Goal: Contribute content: Add original content to the website for others to see

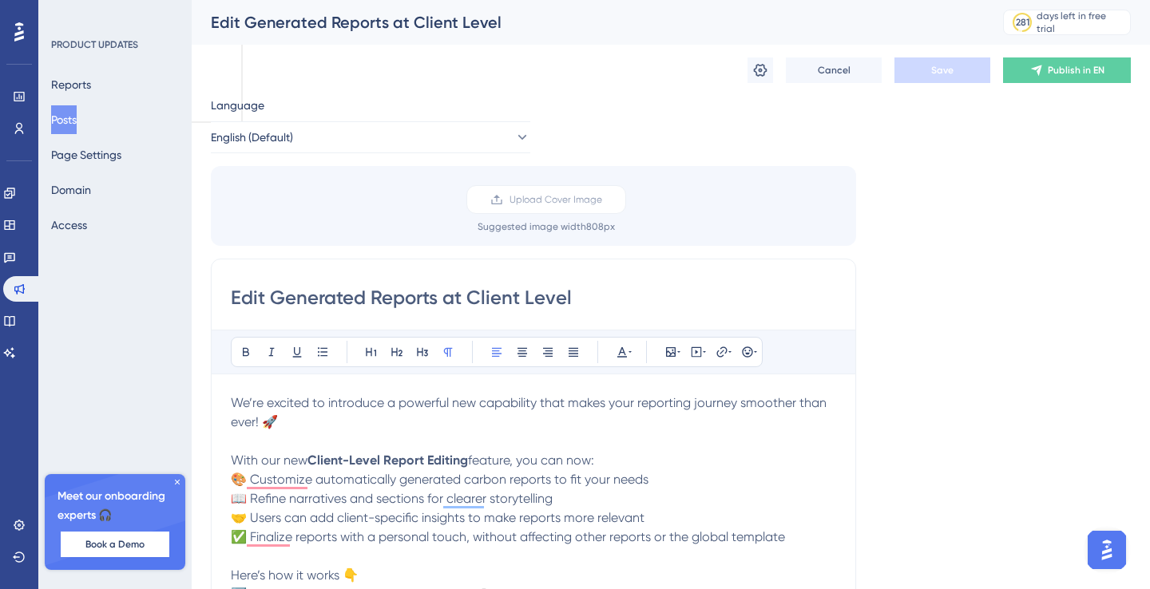
click at [69, 122] on button "Posts" at bounding box center [64, 119] width 26 height 29
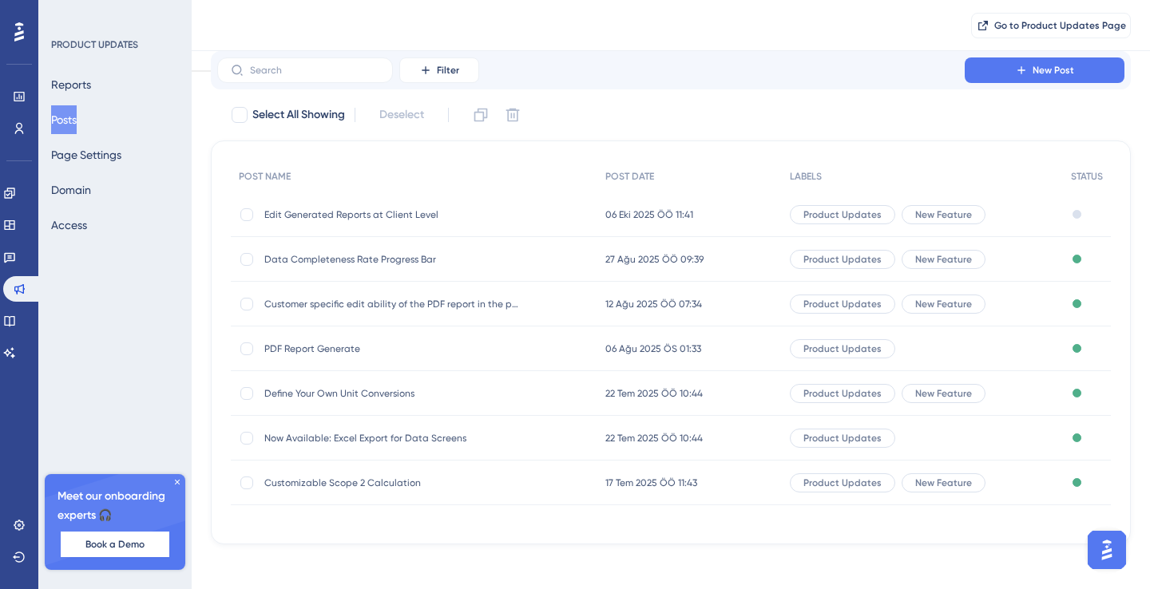
scroll to position [57, 0]
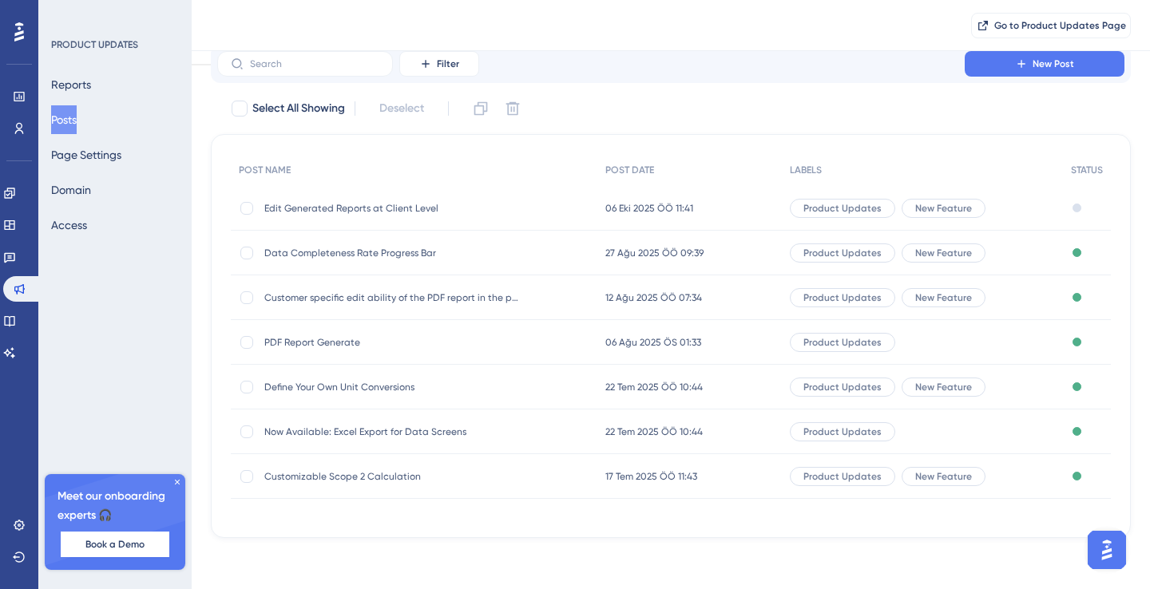
click at [403, 208] on span "Edit Generated Reports at Client Level" at bounding box center [391, 208] width 255 height 13
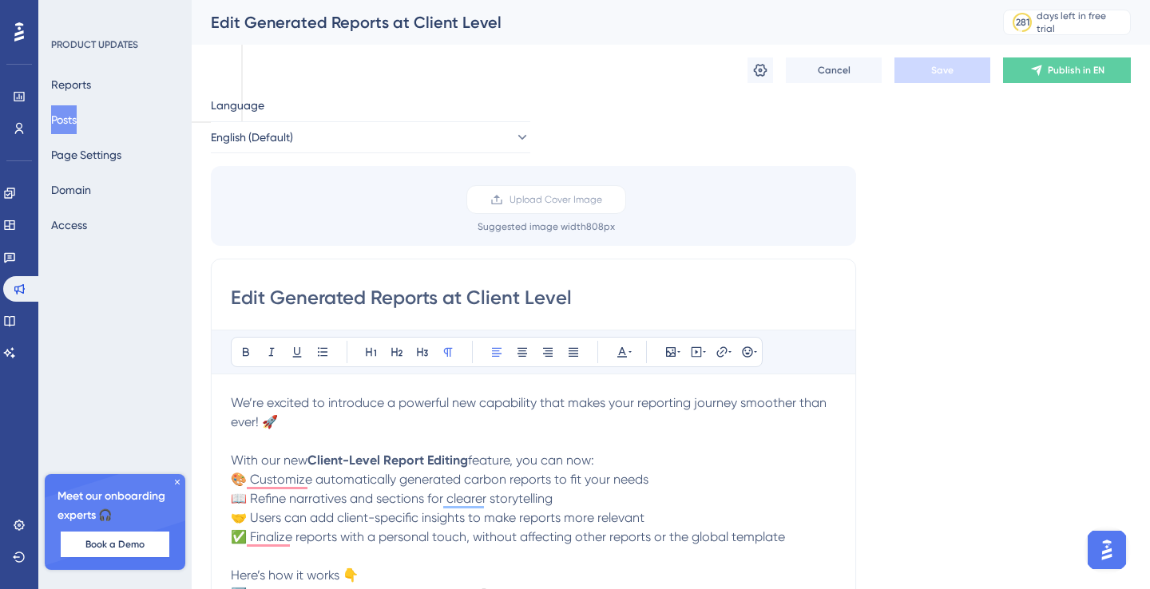
click at [77, 116] on button "Posts" at bounding box center [64, 119] width 26 height 29
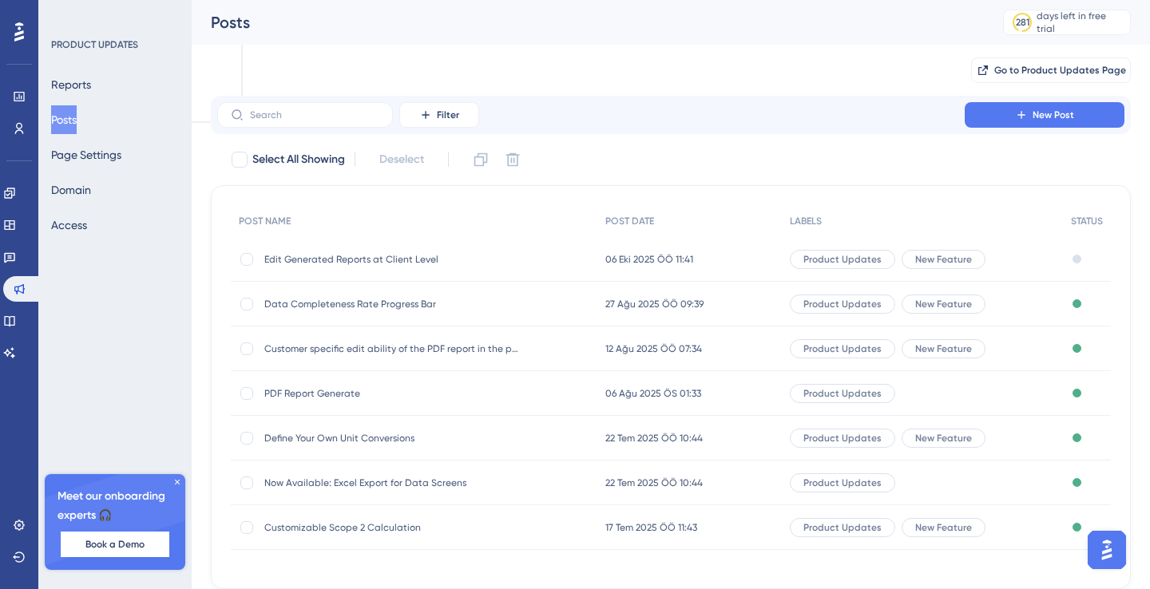
scroll to position [57, 0]
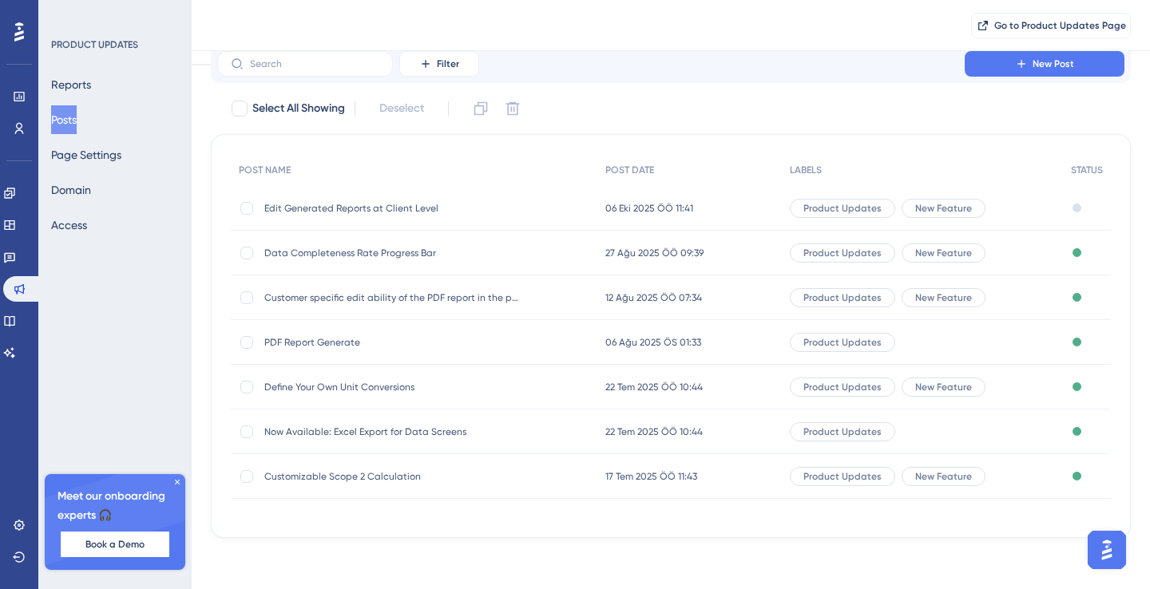
click at [320, 337] on span "PDF Report Generate" at bounding box center [391, 342] width 255 height 13
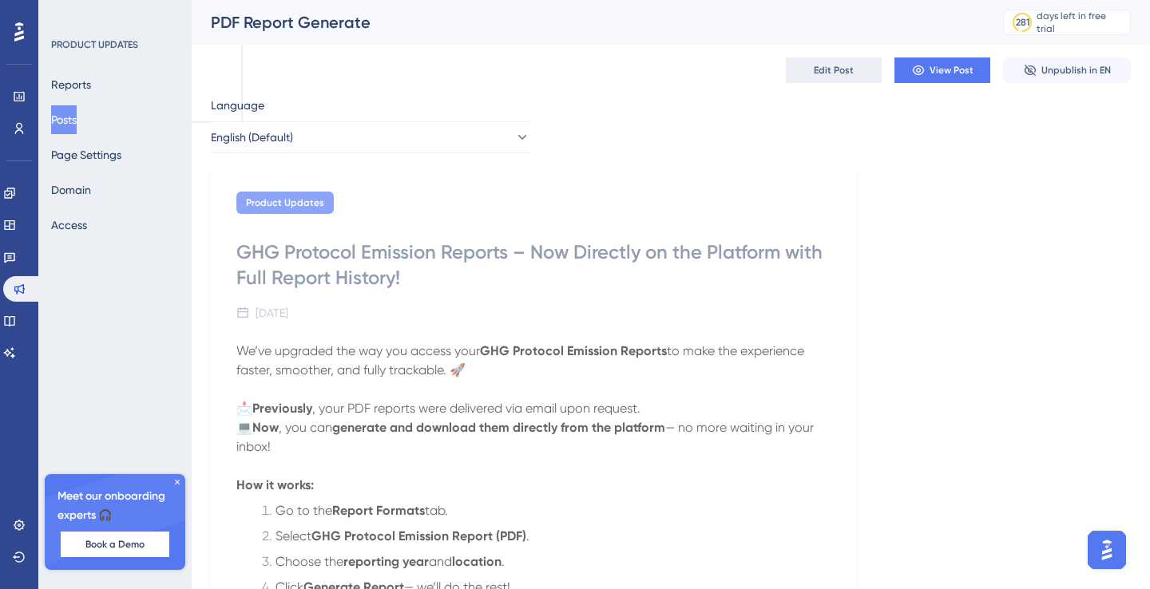
click at [828, 77] on button "Edit Post" at bounding box center [834, 70] width 96 height 26
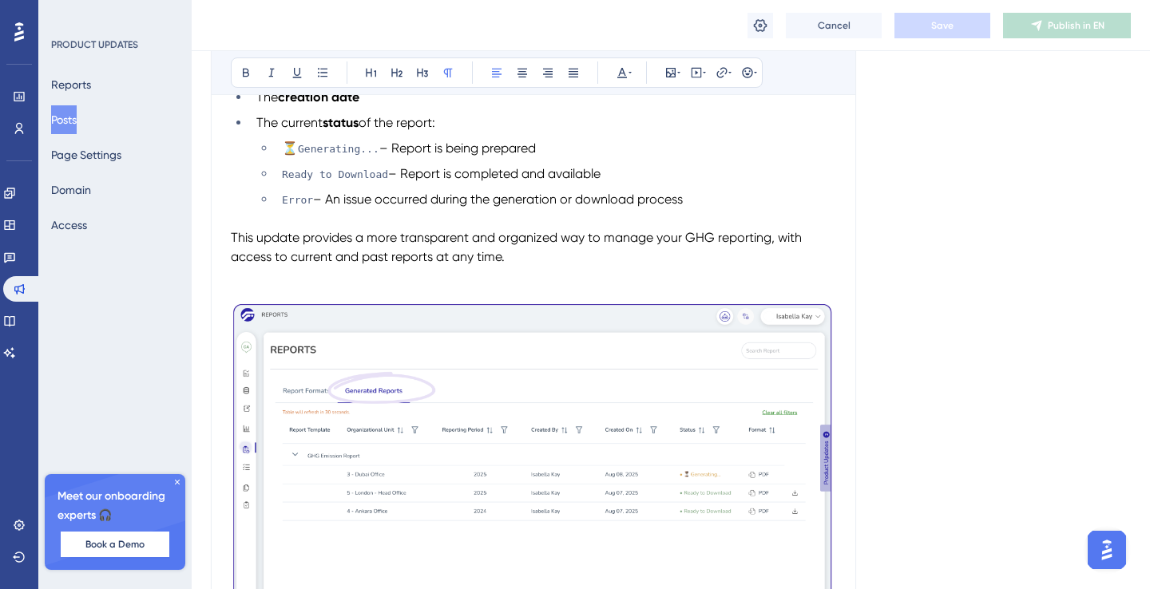
scroll to position [185, 0]
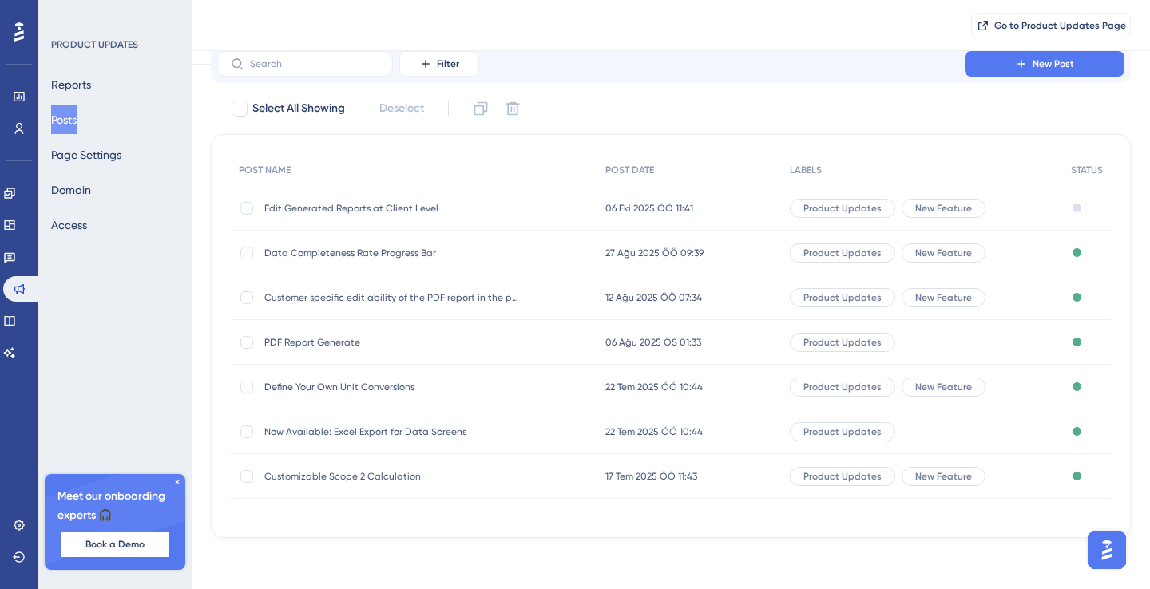
scroll to position [57, 0]
click at [319, 339] on span "PDF Report Generate" at bounding box center [391, 342] width 255 height 13
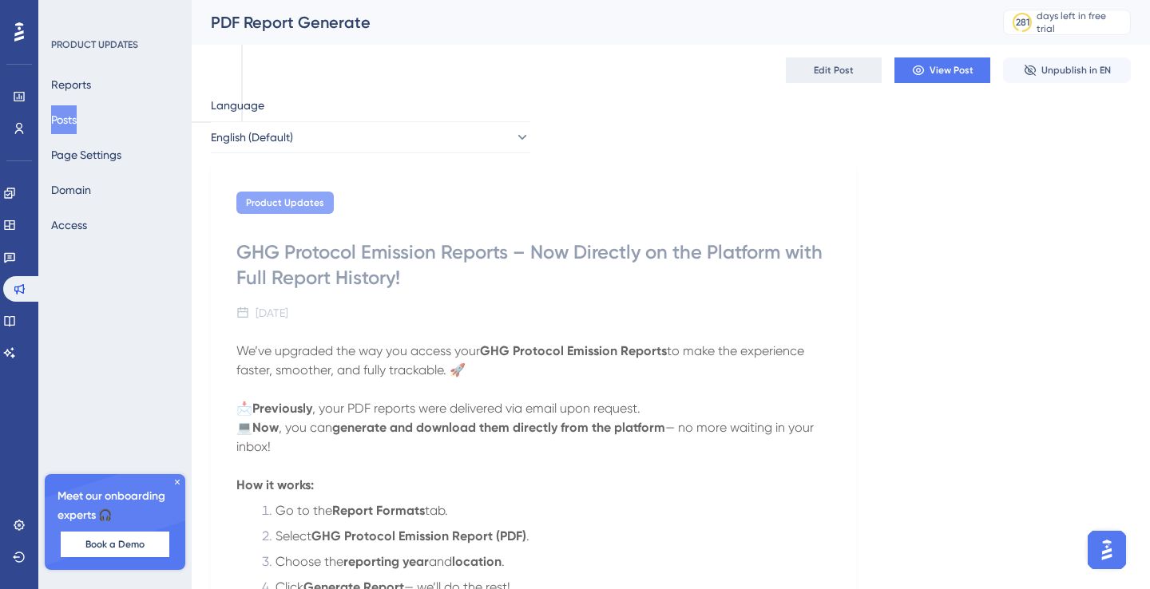
click at [839, 73] on span "Edit Post" at bounding box center [834, 70] width 40 height 13
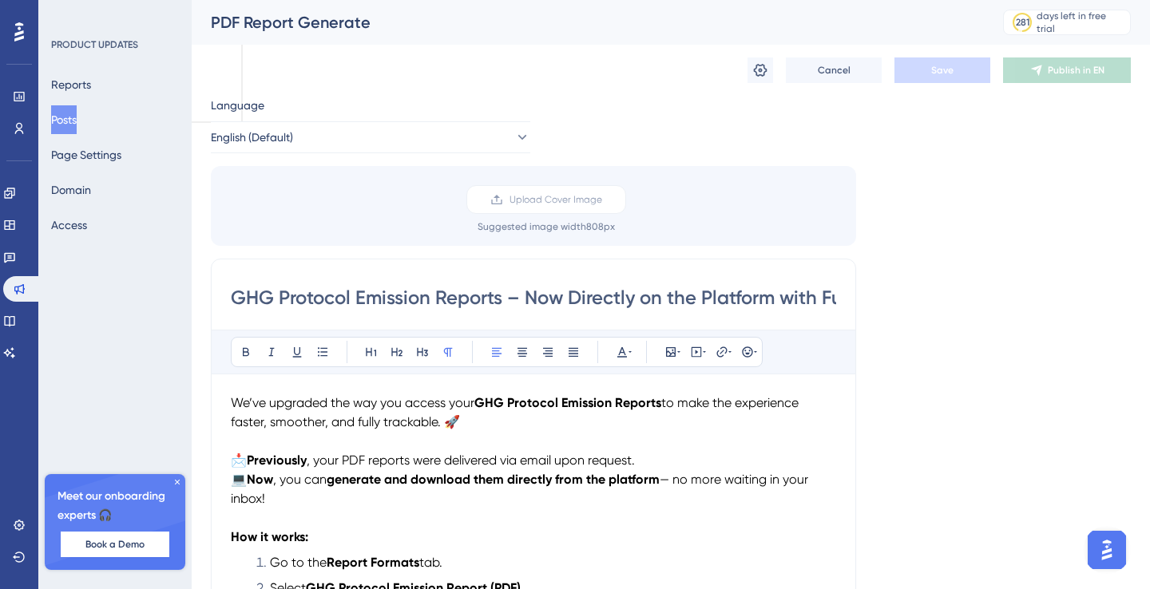
click at [464, 427] on p "We’ve upgraded the way you access your GHG Protocol Emission Reports to make th…" at bounding box center [533, 413] width 605 height 38
click at [831, 73] on span "Cancel" at bounding box center [833, 70] width 33 height 13
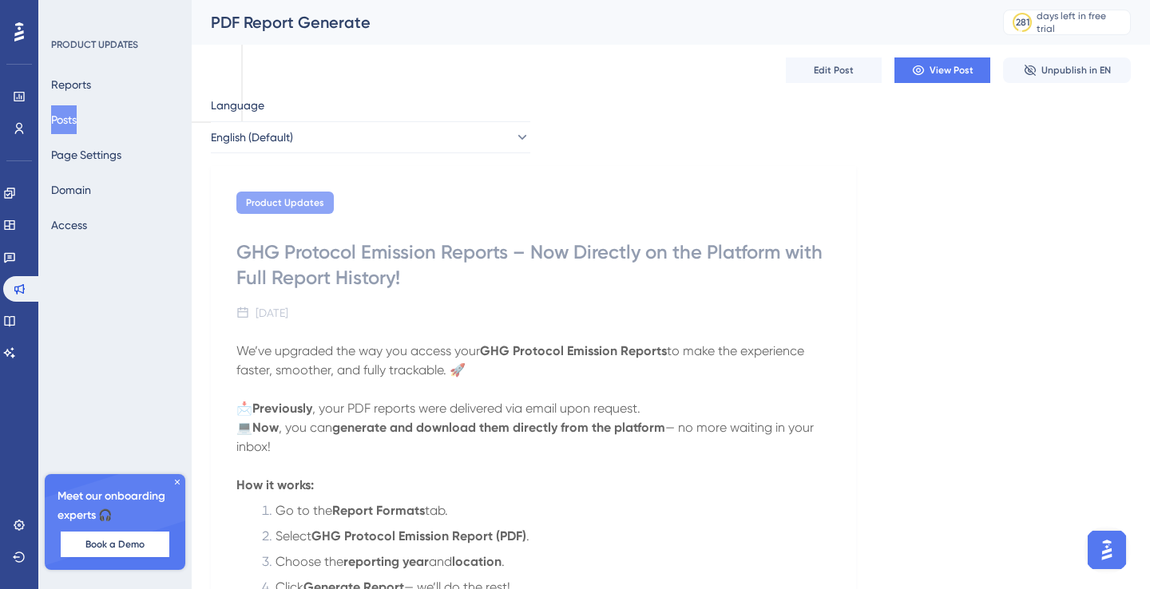
click at [77, 124] on button "Posts" at bounding box center [64, 119] width 26 height 29
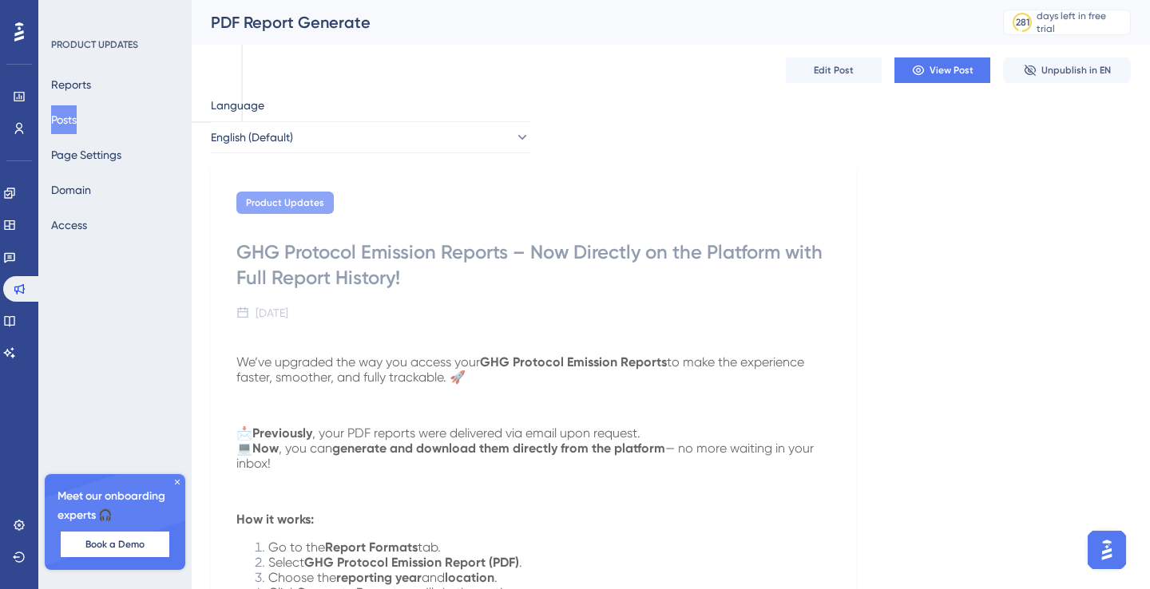
click at [69, 121] on button "Posts" at bounding box center [64, 119] width 26 height 29
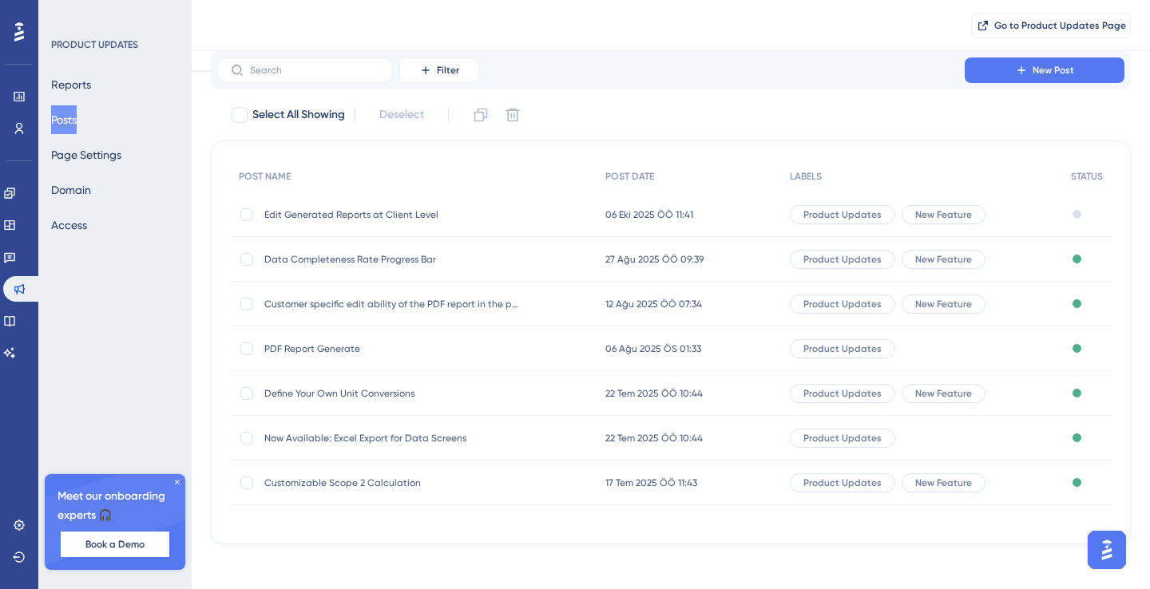
scroll to position [53, 0]
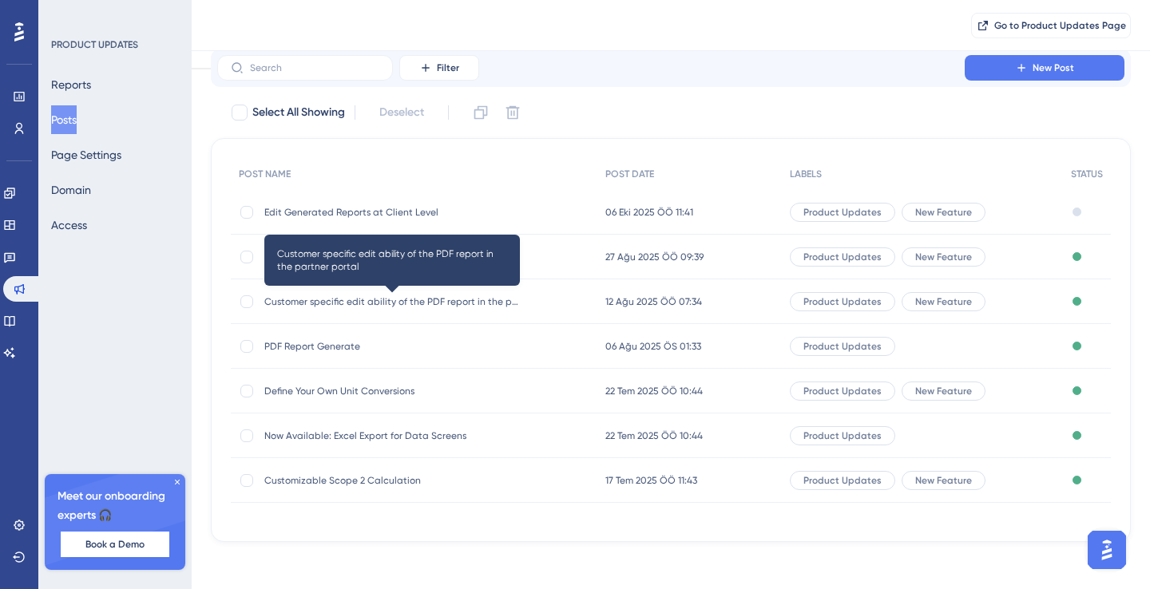
click at [433, 298] on span "Customer specific edit ability of the PDF report in the partner portal" at bounding box center [391, 301] width 255 height 13
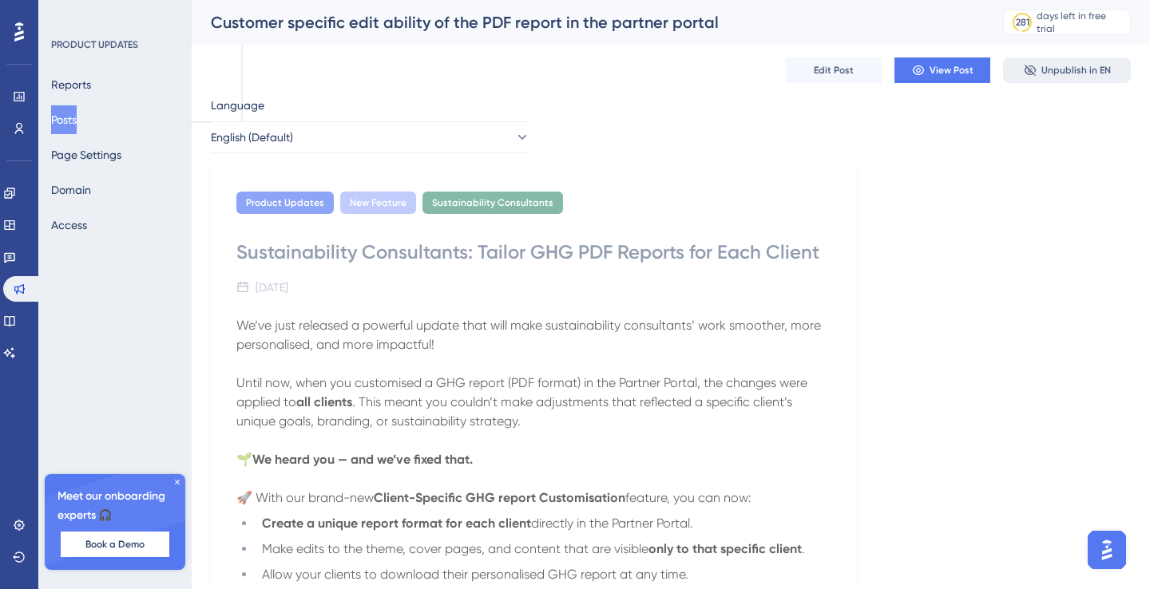
click at [1061, 75] on span "Unpublish in EN" at bounding box center [1075, 70] width 69 height 13
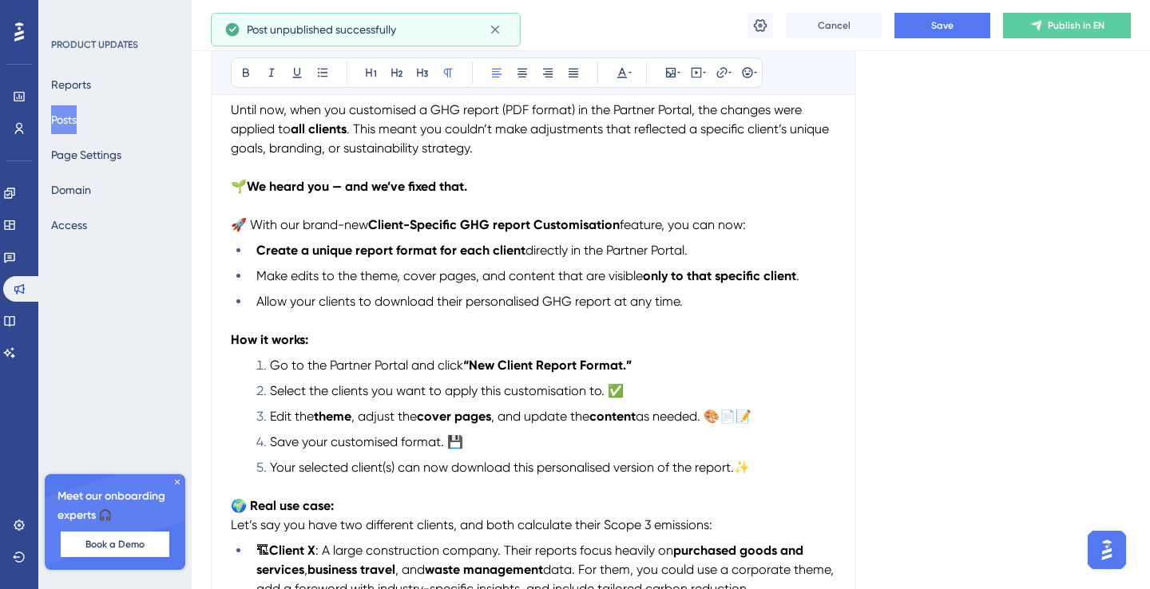
scroll to position [101, 0]
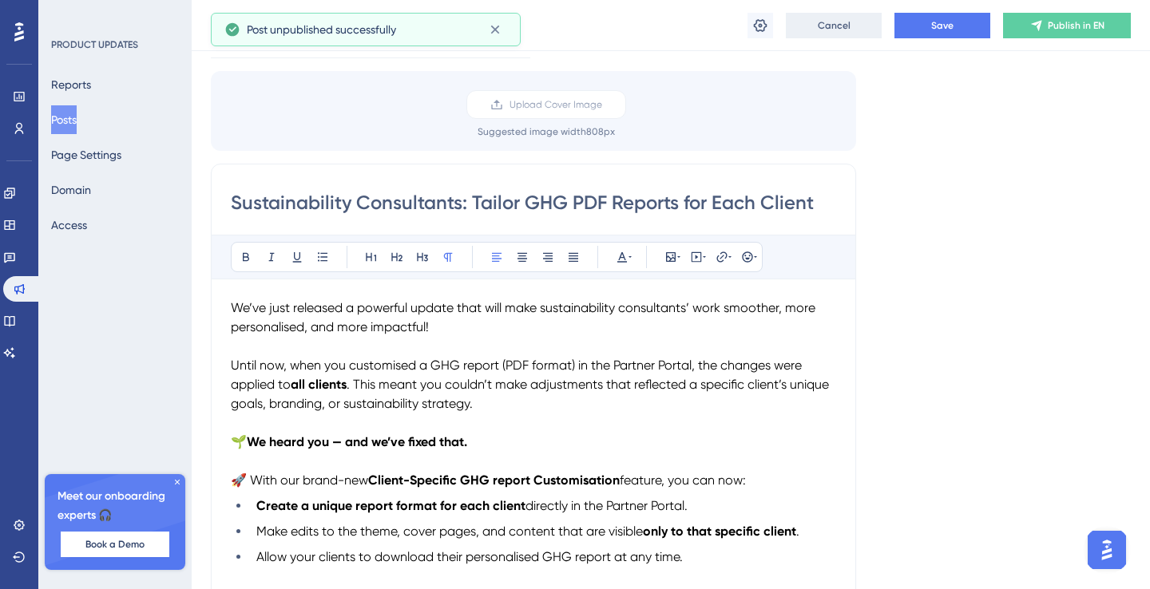
click at [841, 26] on span "Cancel" at bounding box center [833, 25] width 33 height 13
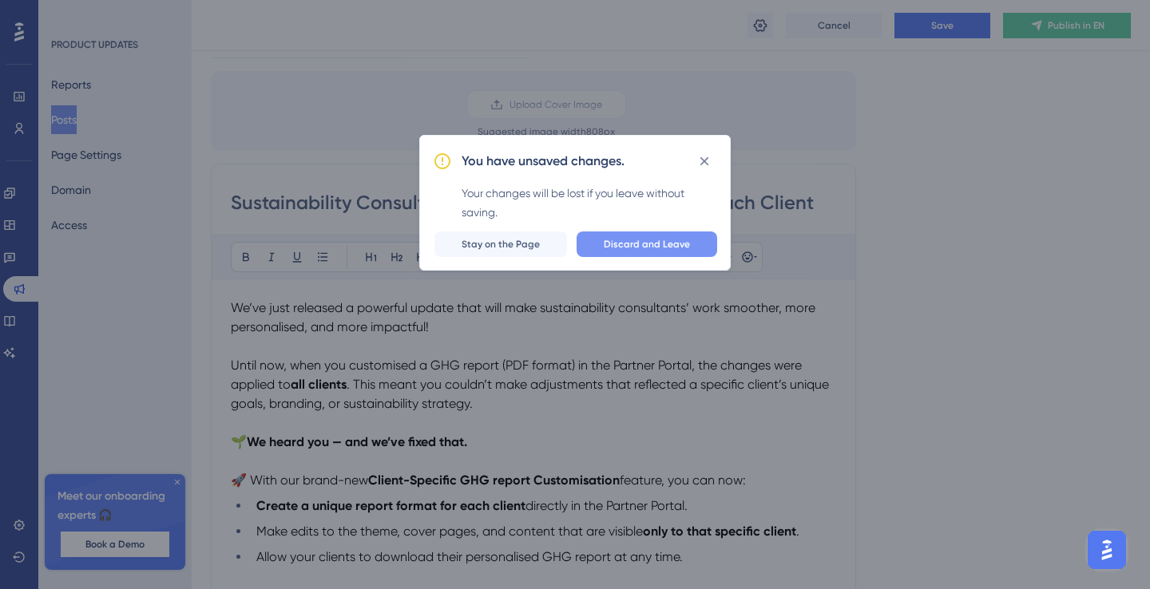
click at [624, 246] on span "Discard and Leave" at bounding box center [647, 244] width 86 height 13
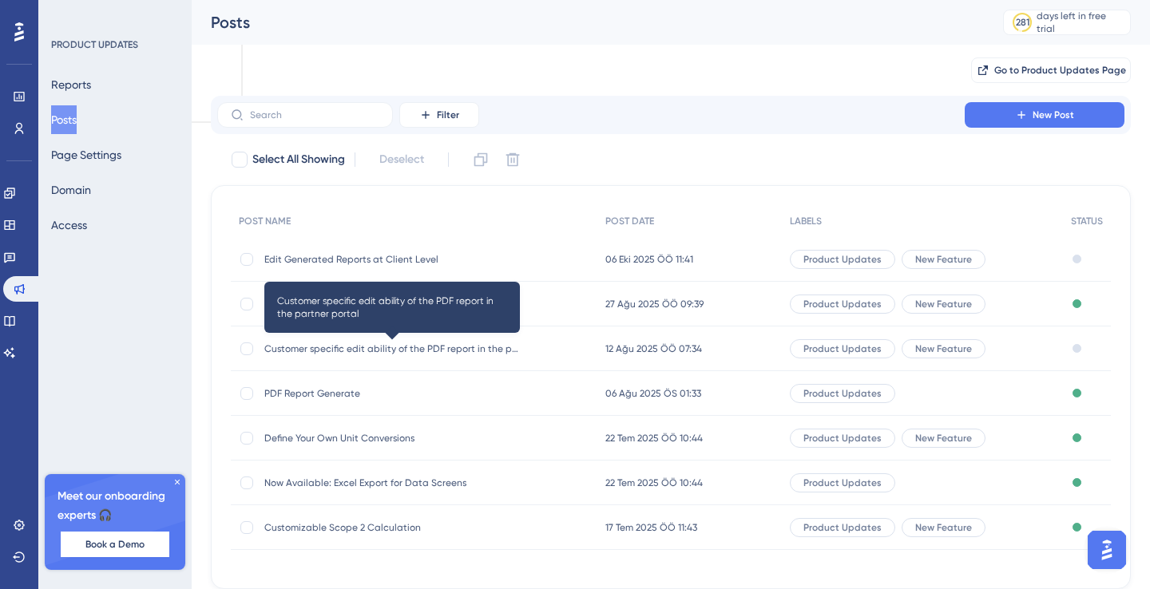
click at [474, 344] on span "Customer specific edit ability of the PDF report in the partner portal" at bounding box center [391, 348] width 255 height 13
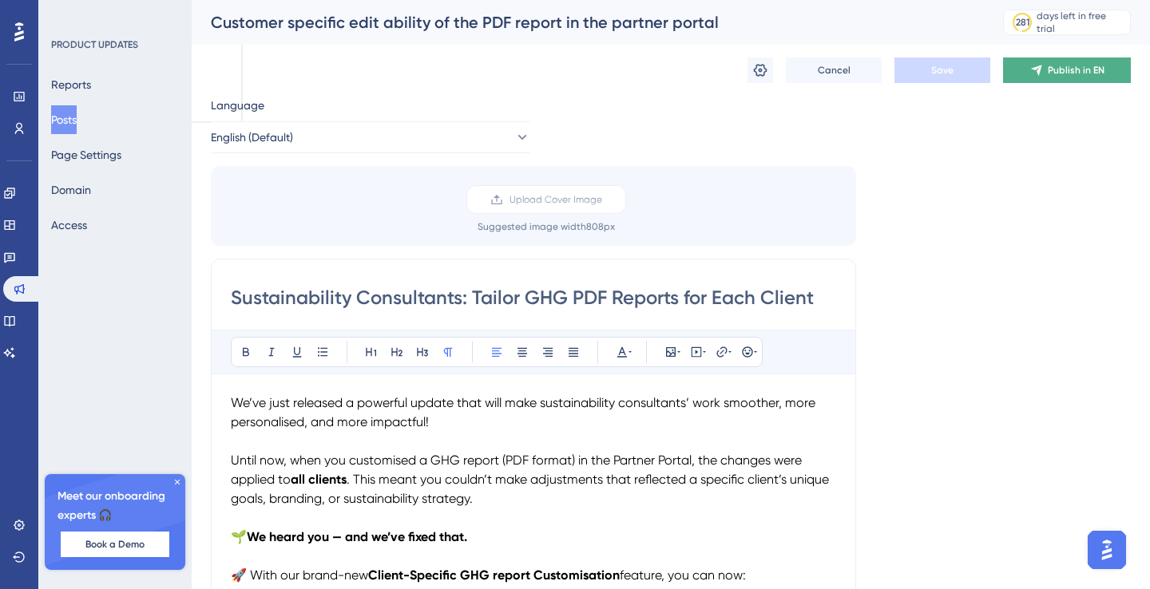
click at [1068, 73] on span "Publish in EN" at bounding box center [1075, 70] width 57 height 13
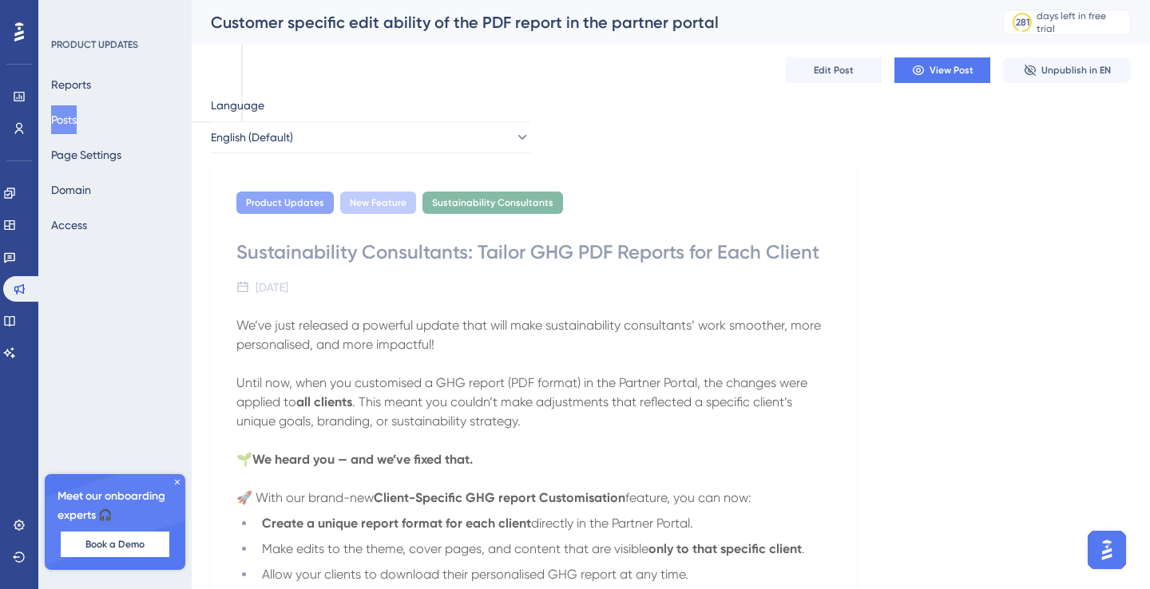
click at [817, 259] on div "Sustainability Consultants: Tailor GHG PDF Reports for Each Client" at bounding box center [533, 253] width 594 height 26
click at [77, 119] on button "Posts" at bounding box center [64, 119] width 26 height 29
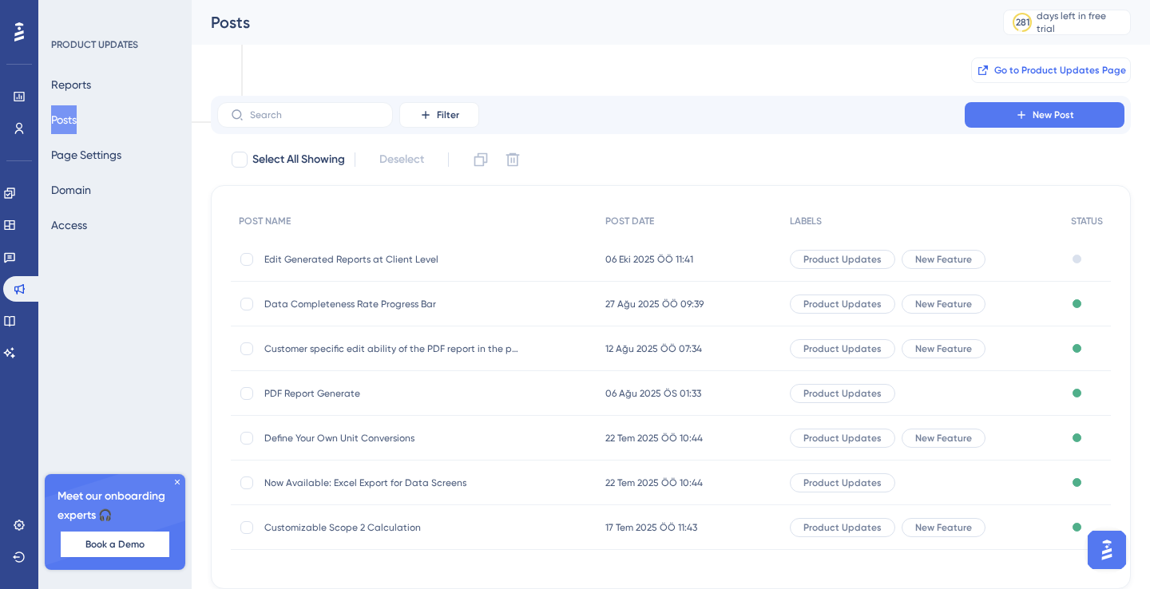
click at [1023, 69] on span "Go to Product Updates Page" at bounding box center [1060, 70] width 132 height 13
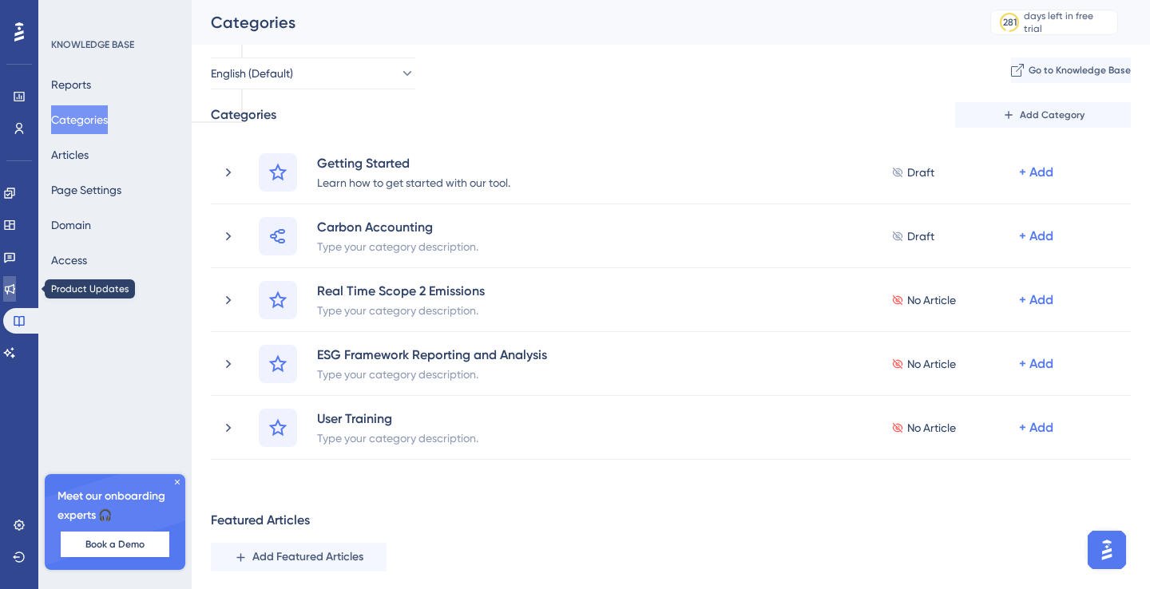
click at [15, 285] on icon at bounding box center [10, 289] width 10 height 10
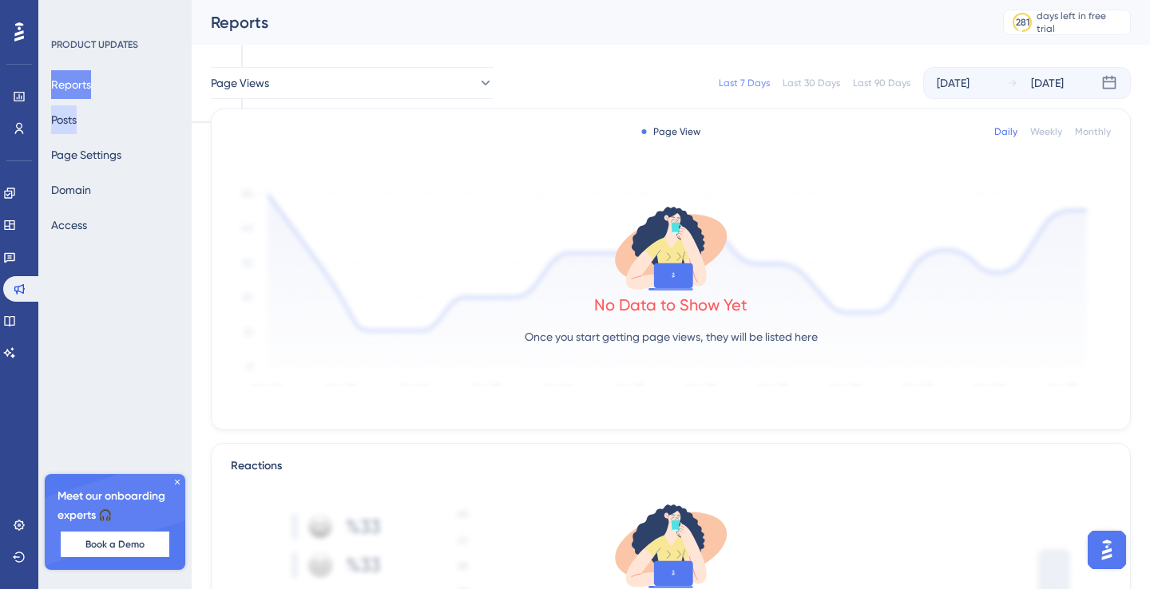
click at [77, 117] on button "Posts" at bounding box center [64, 119] width 26 height 29
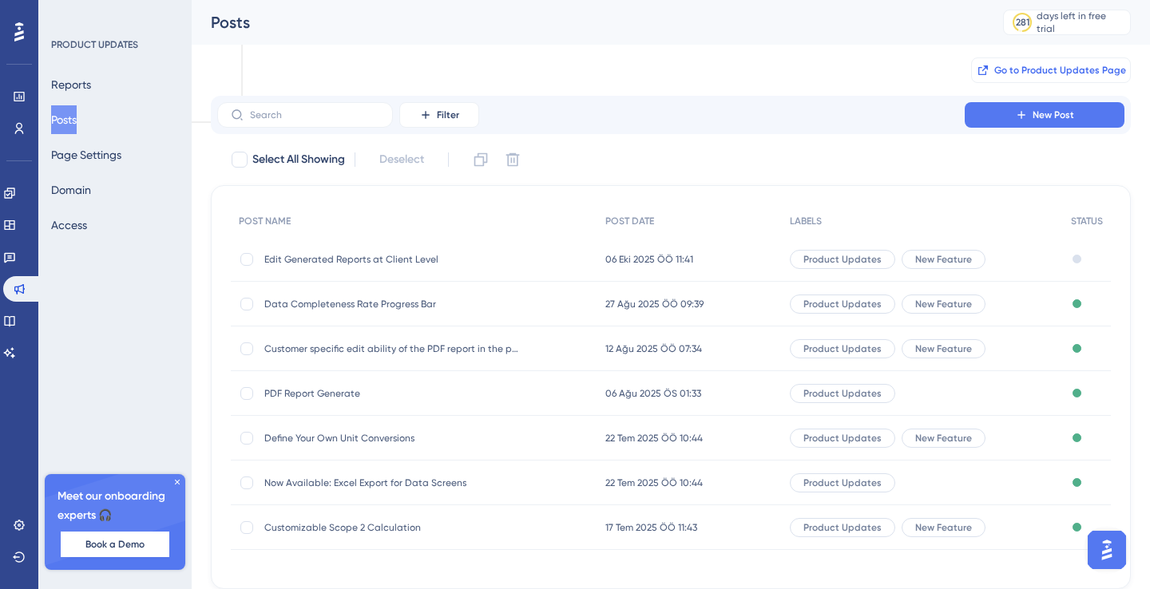
click at [1081, 65] on span "Go to Product Updates Page" at bounding box center [1060, 70] width 132 height 13
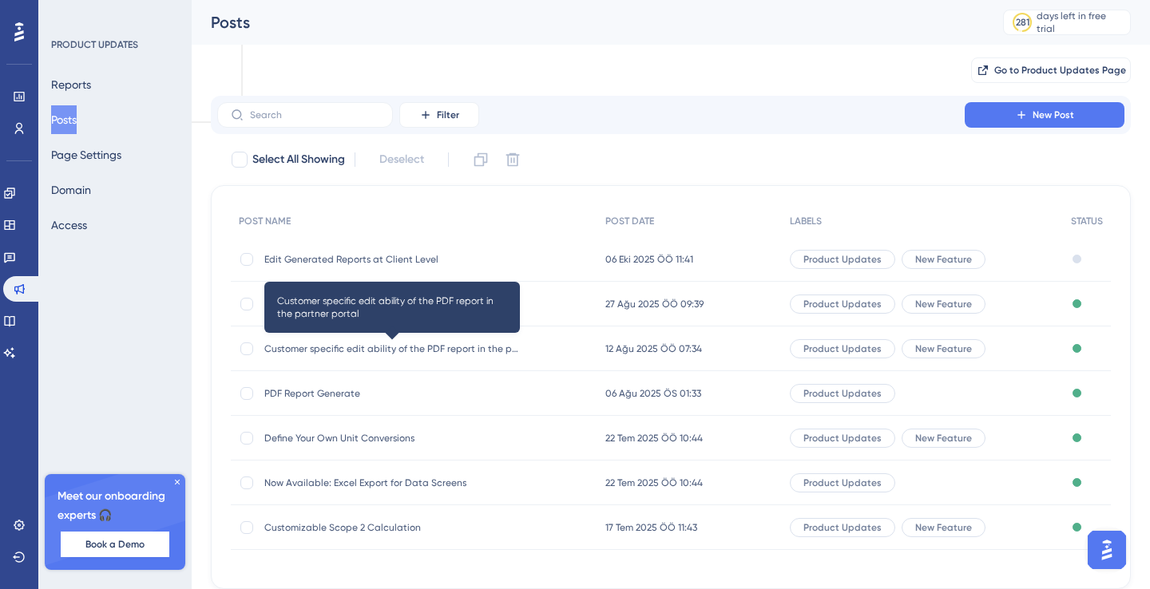
click at [399, 349] on span "Customer specific edit ability of the PDF report in the partner portal" at bounding box center [391, 348] width 255 height 13
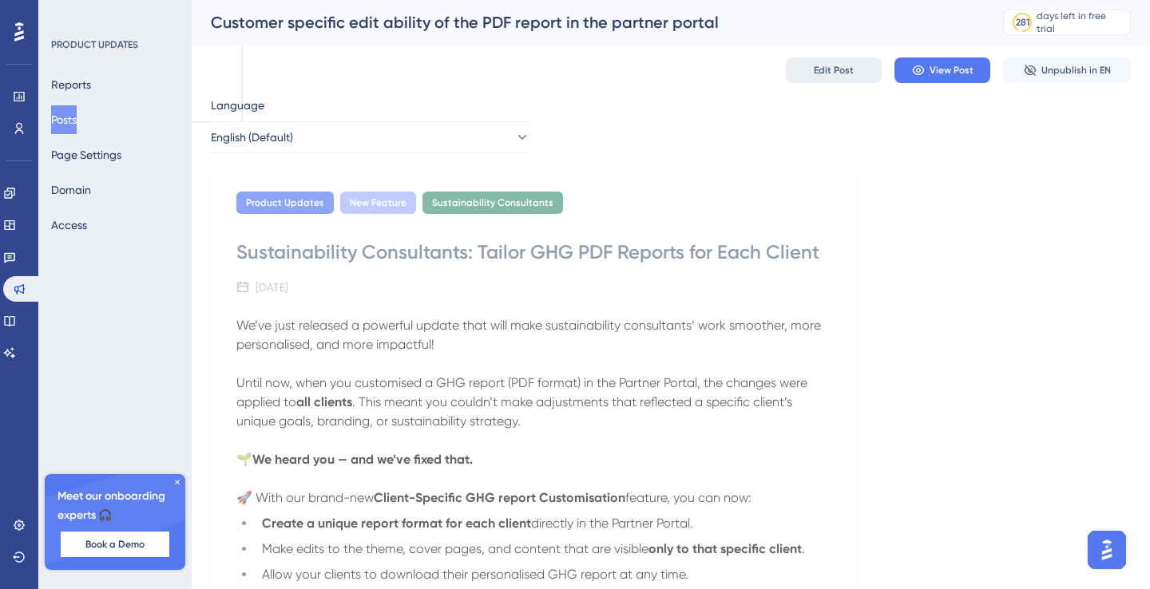
click at [820, 68] on span "Edit Post" at bounding box center [834, 70] width 40 height 13
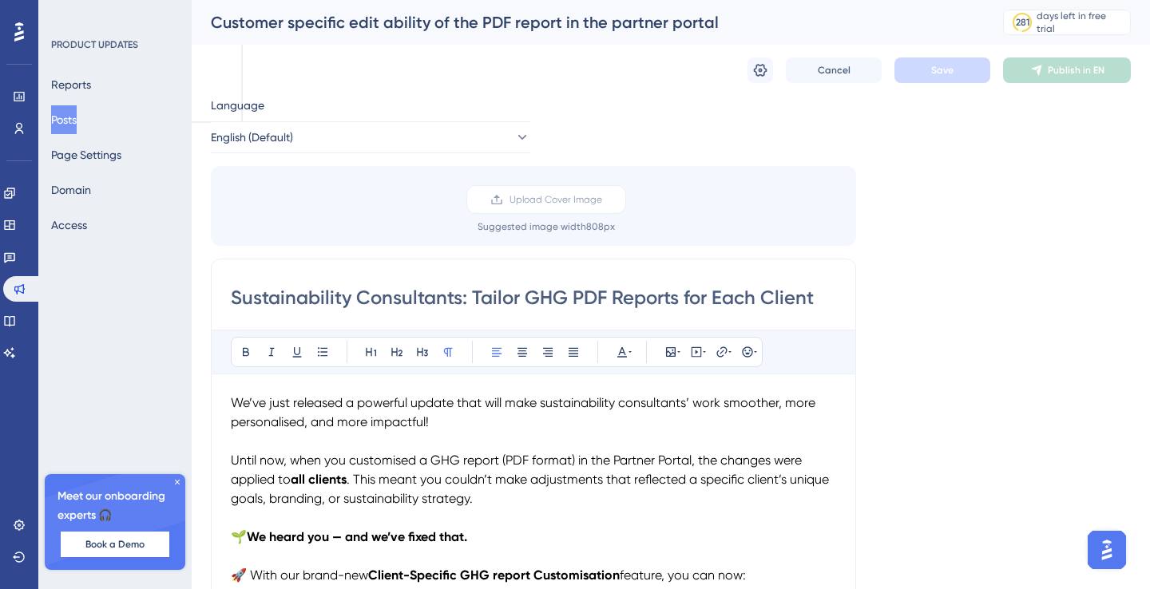
click at [676, 302] on input "Sustainability Consultants: Tailor GHG PDF Reports for Each Client" at bounding box center [533, 298] width 605 height 26
type input "Sustainability Consultants: Tailor GHG PDF Report Templates for Each Client"
click at [931, 83] on div "Cancel Save Publish in EN" at bounding box center [671, 70] width 920 height 51
click at [932, 75] on span "Save" at bounding box center [942, 70] width 22 height 13
click at [1053, 69] on span "Publish in EN" at bounding box center [1075, 70] width 57 height 13
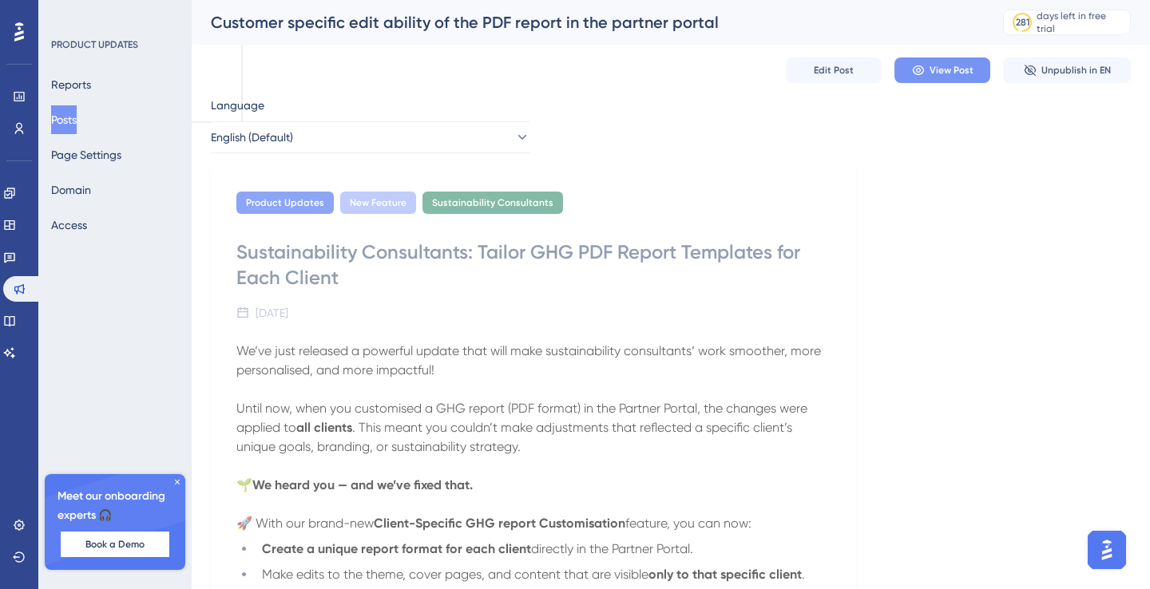
click at [959, 66] on span "View Post" at bounding box center [951, 70] width 44 height 13
click at [180, 484] on icon at bounding box center [177, 482] width 10 height 10
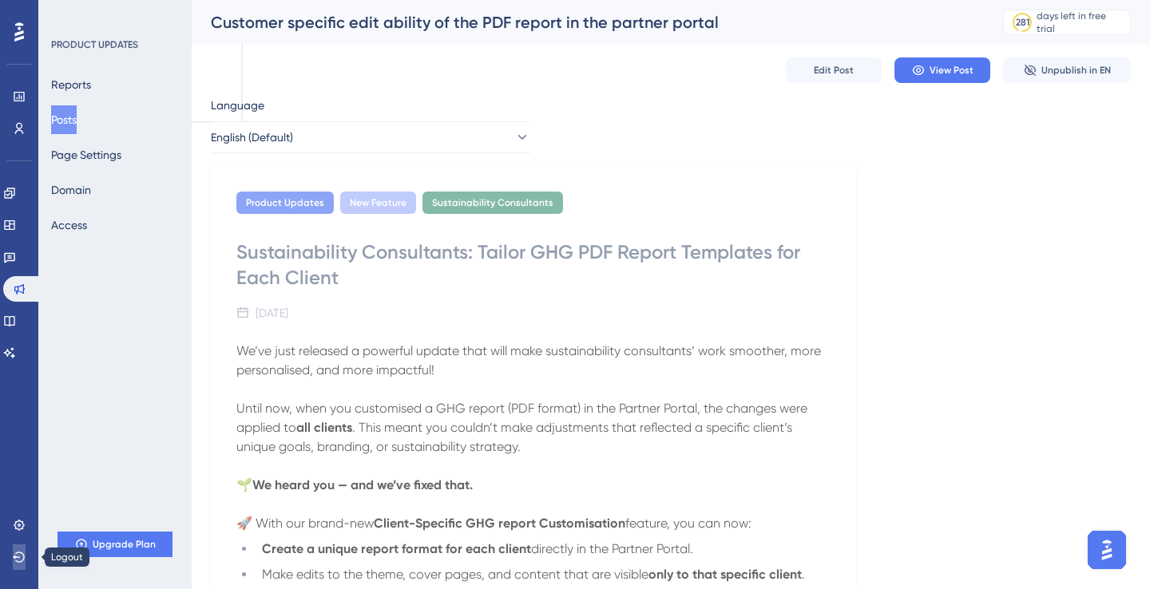
click at [21, 556] on icon at bounding box center [19, 557] width 13 height 13
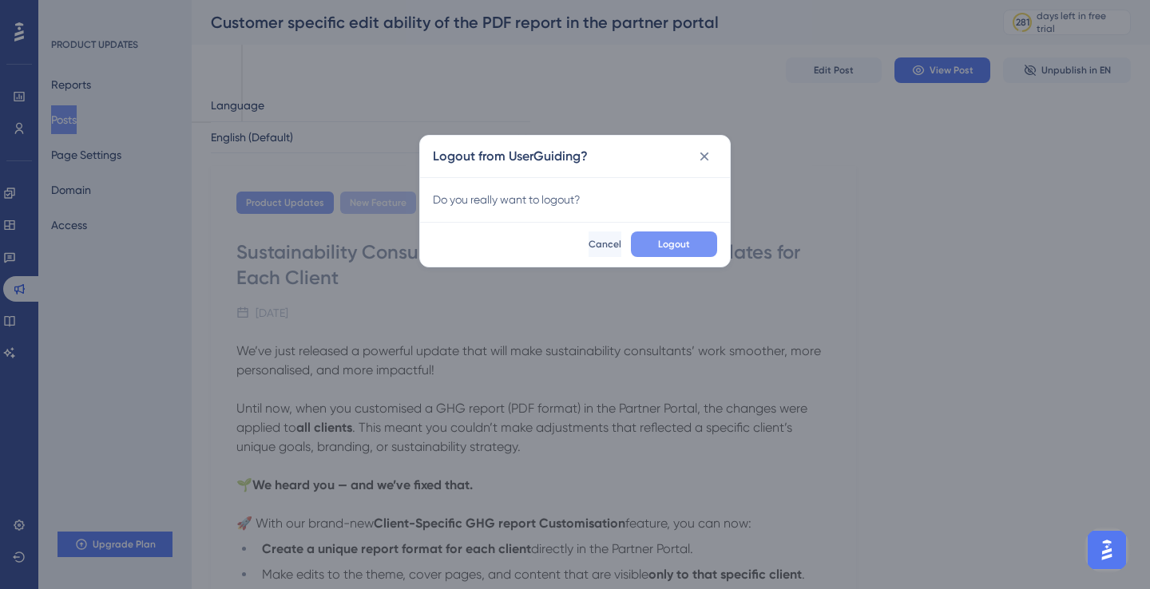
click at [675, 236] on button "Logout" at bounding box center [674, 245] width 86 height 26
